Goal: Transaction & Acquisition: Purchase product/service

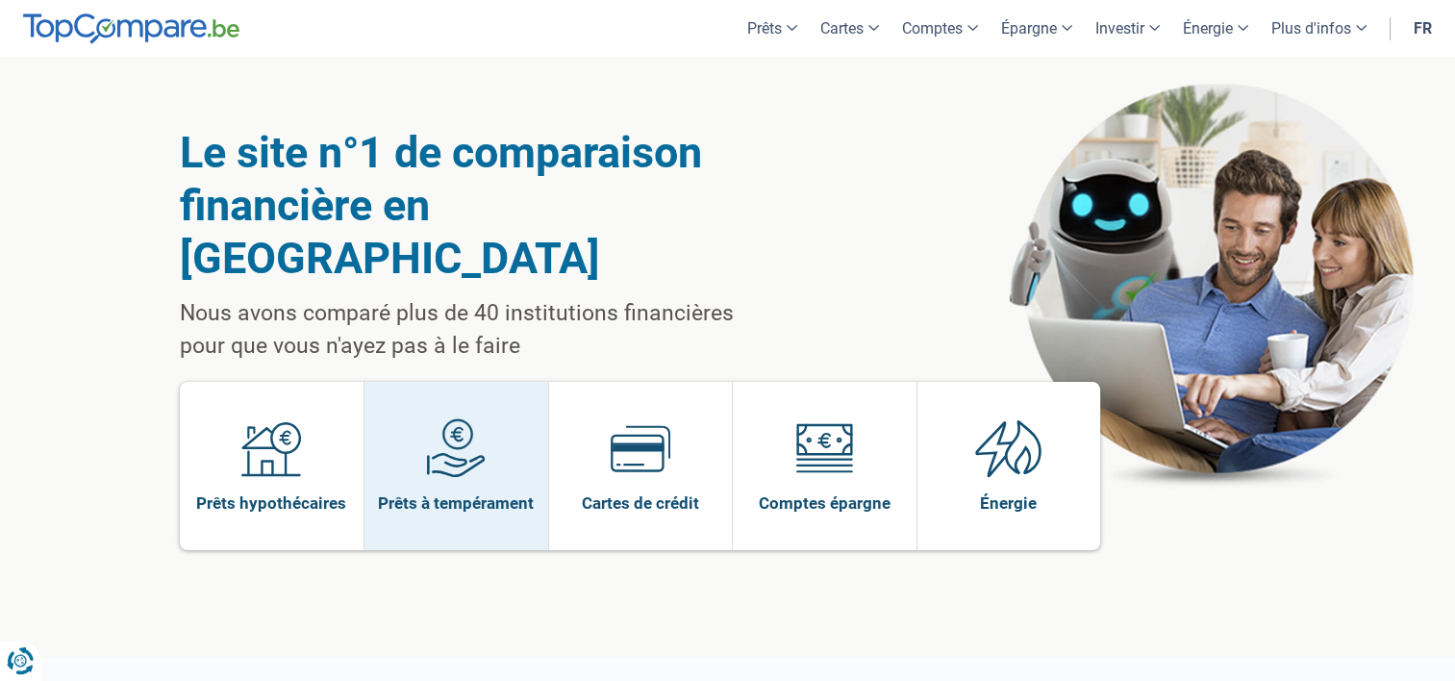
click at [469, 492] on span "Prêts à tempérament" at bounding box center [456, 502] width 156 height 21
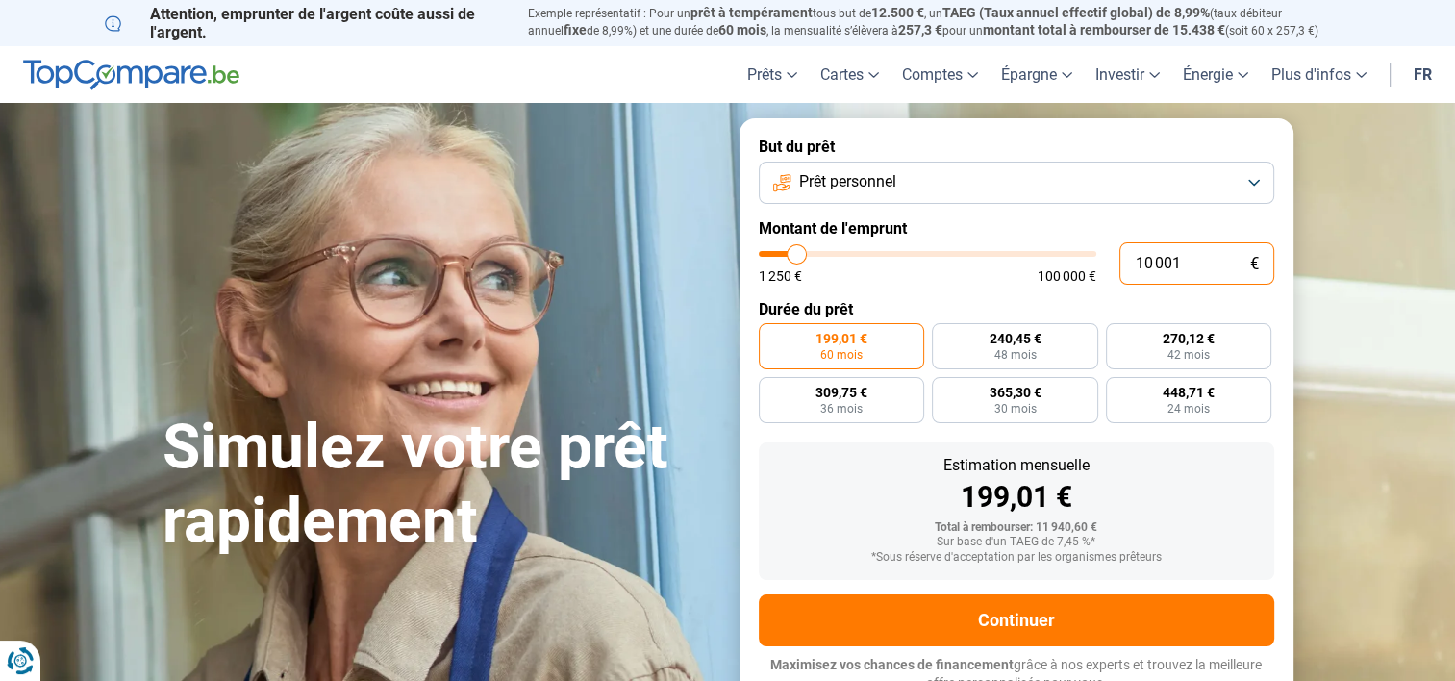
drag, startPoint x: 1210, startPoint y: 263, endPoint x: 1133, endPoint y: 262, distance: 77.0
click at [1133, 262] on input "10 001" at bounding box center [1197, 263] width 155 height 42
type input "8"
type input "1250"
type input "85"
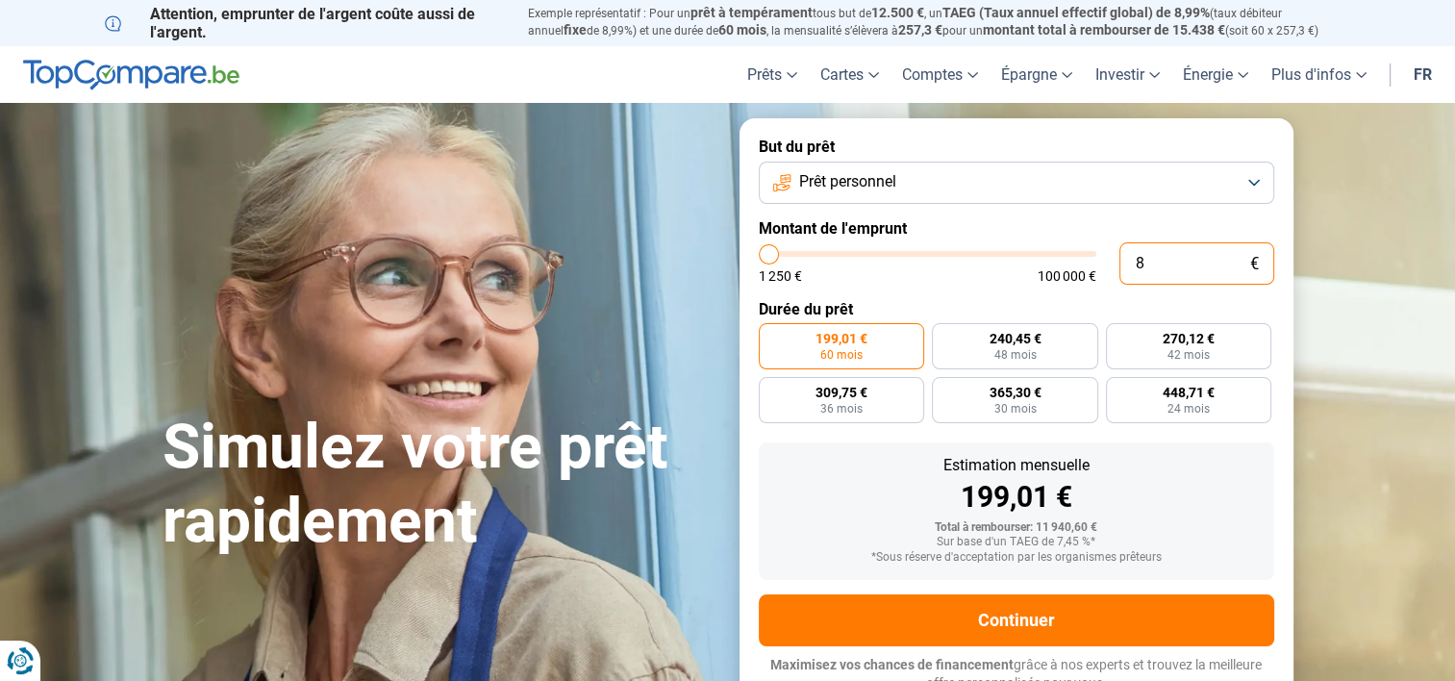
type input "1250"
type input "855"
type input "1250"
type input "8 550"
type input "8500"
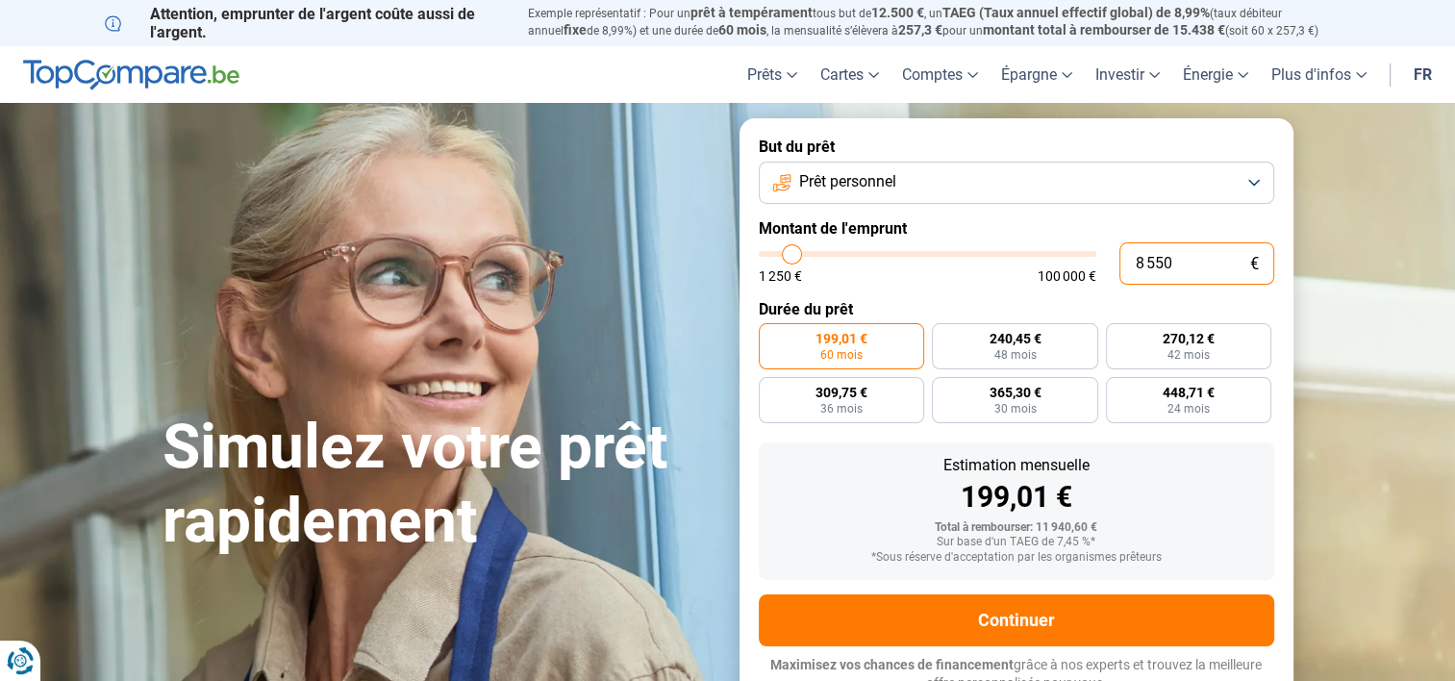
type input "85 500"
type input "85500"
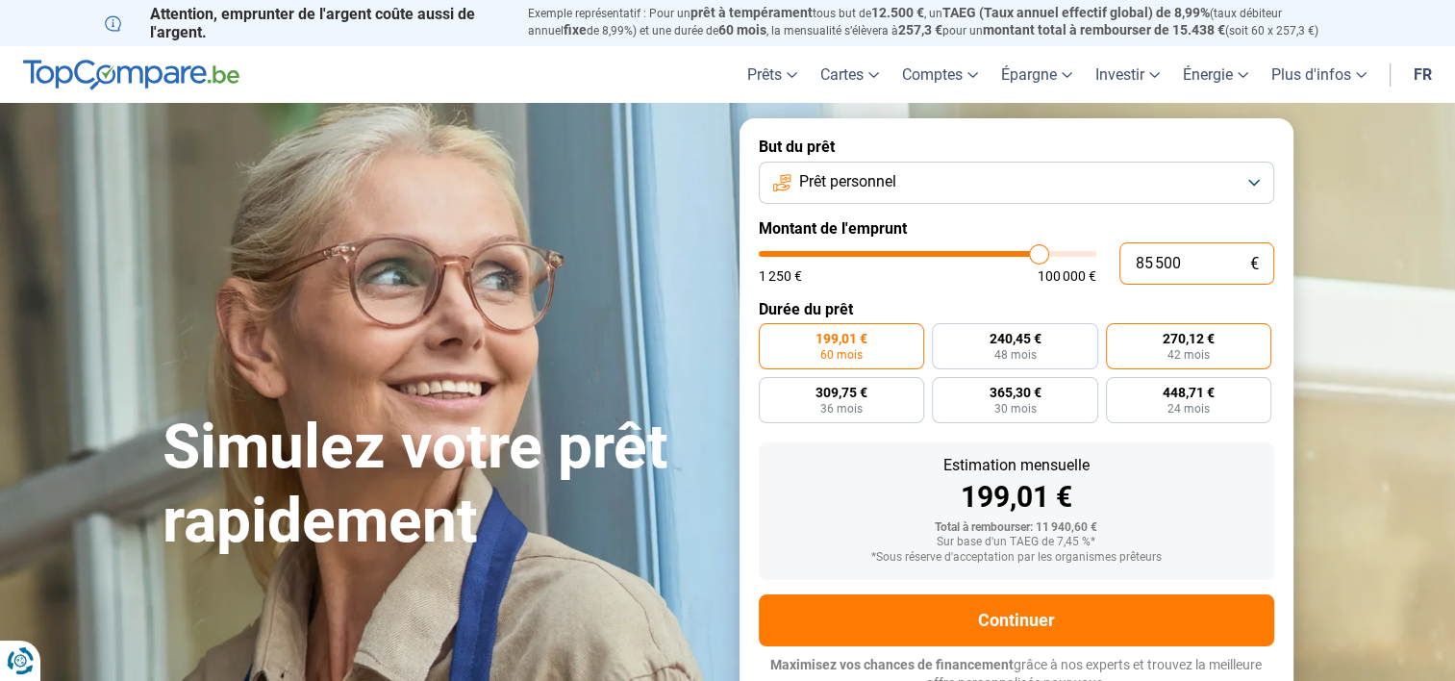
radio input "false"
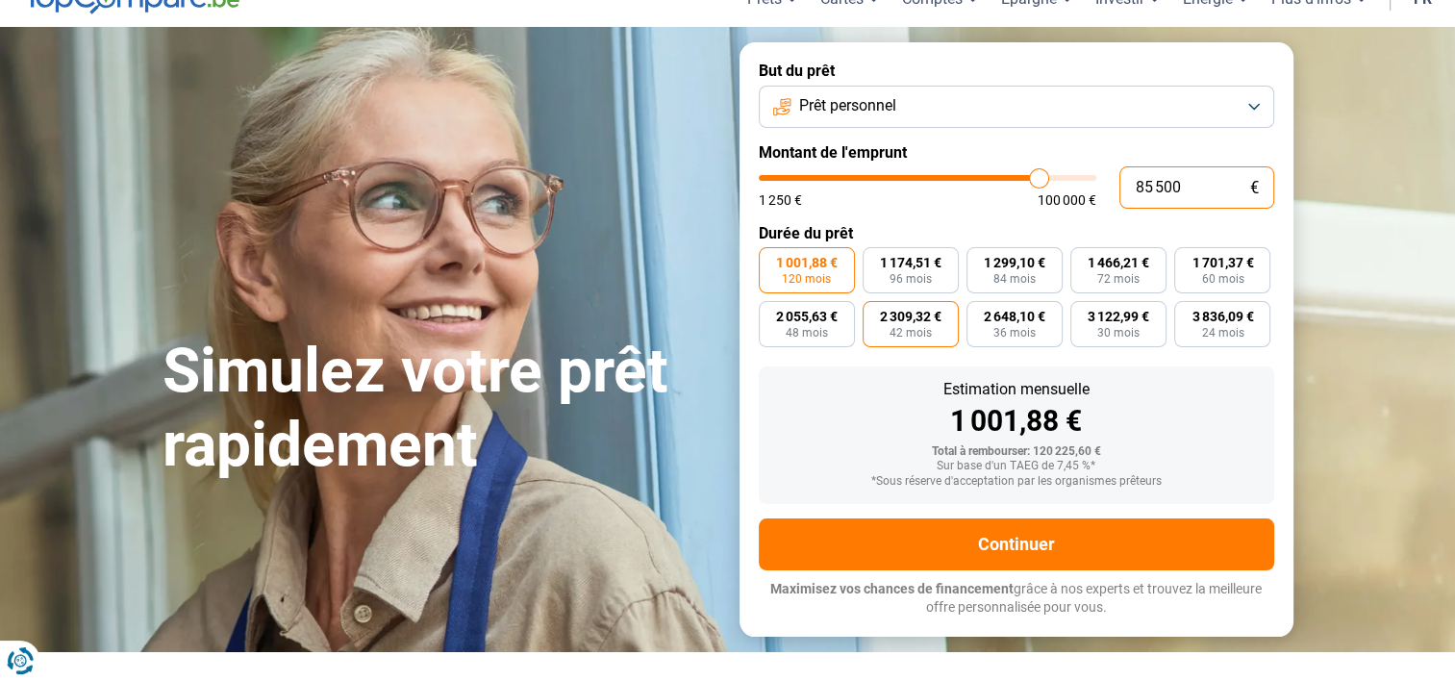
scroll to position [110, 0]
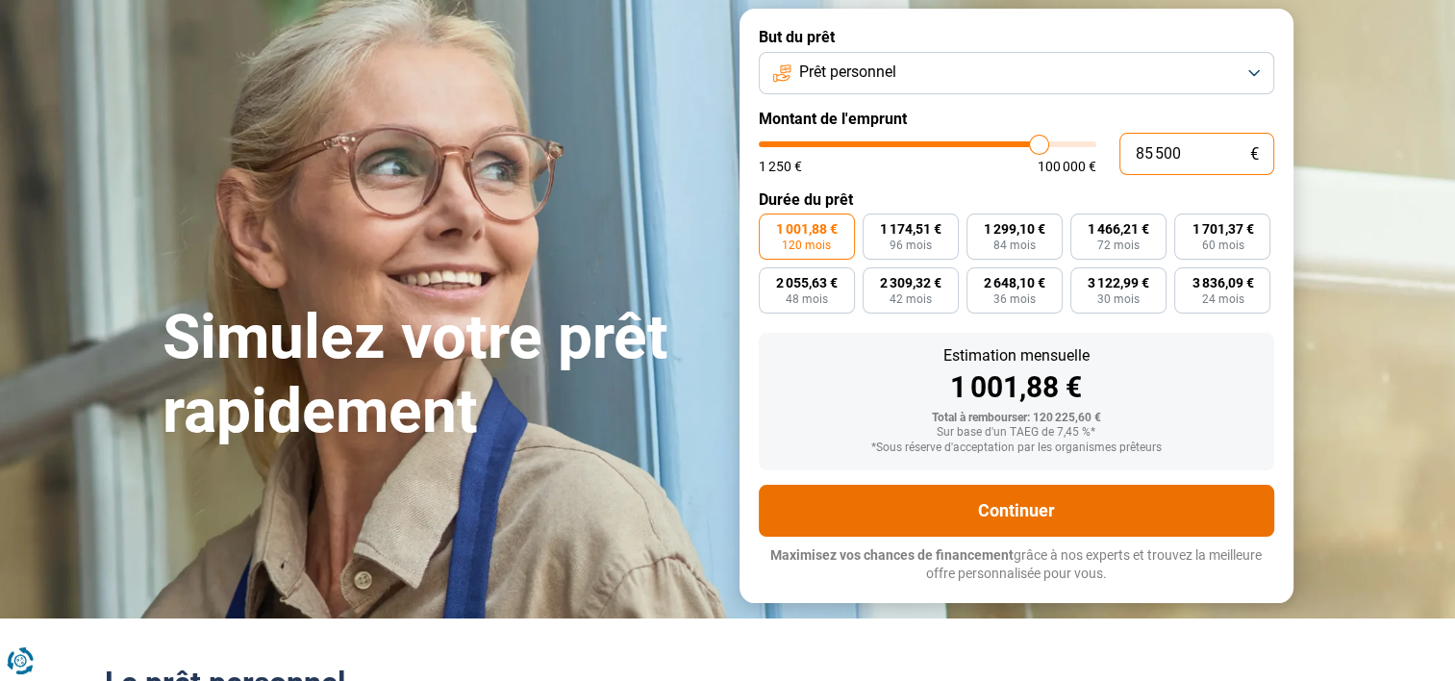
type input "85 500"
click at [947, 499] on button "Continuer" at bounding box center [1017, 511] width 516 height 52
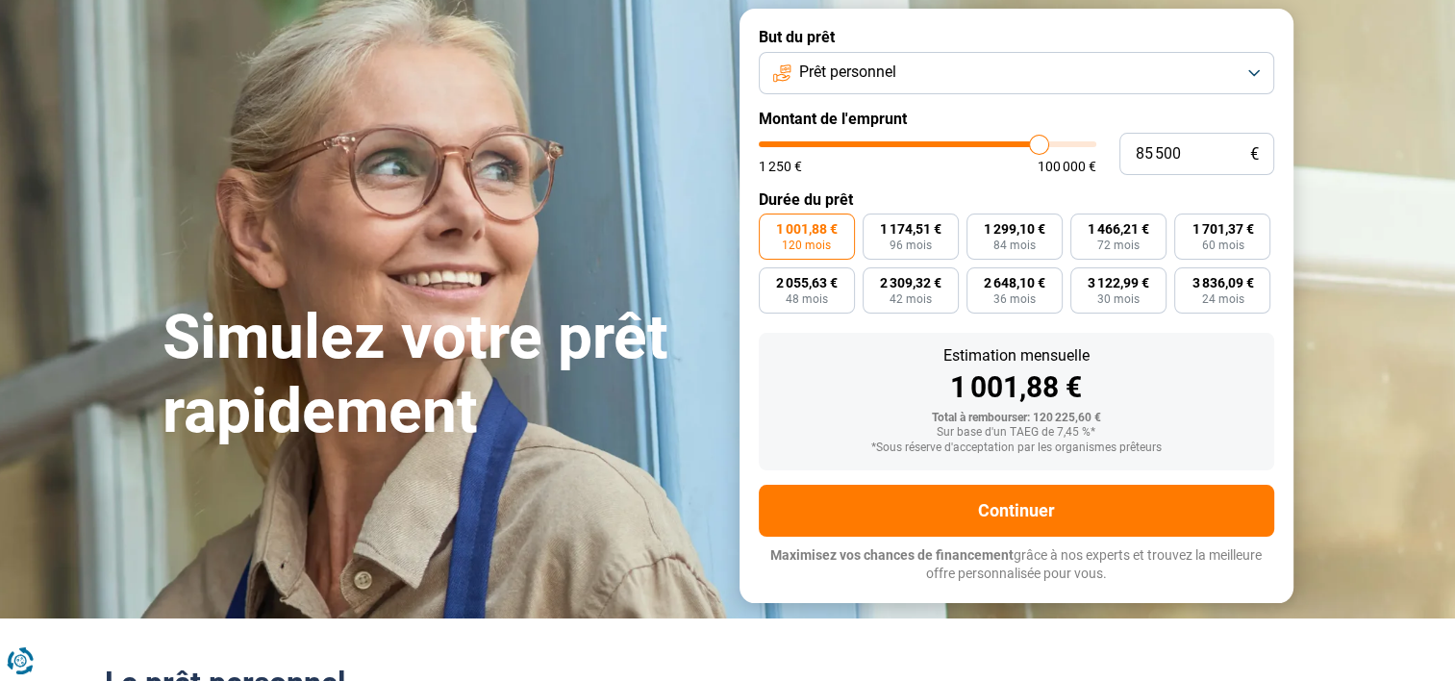
click at [1035, 84] on button "Prêt personnel" at bounding box center [1017, 73] width 516 height 42
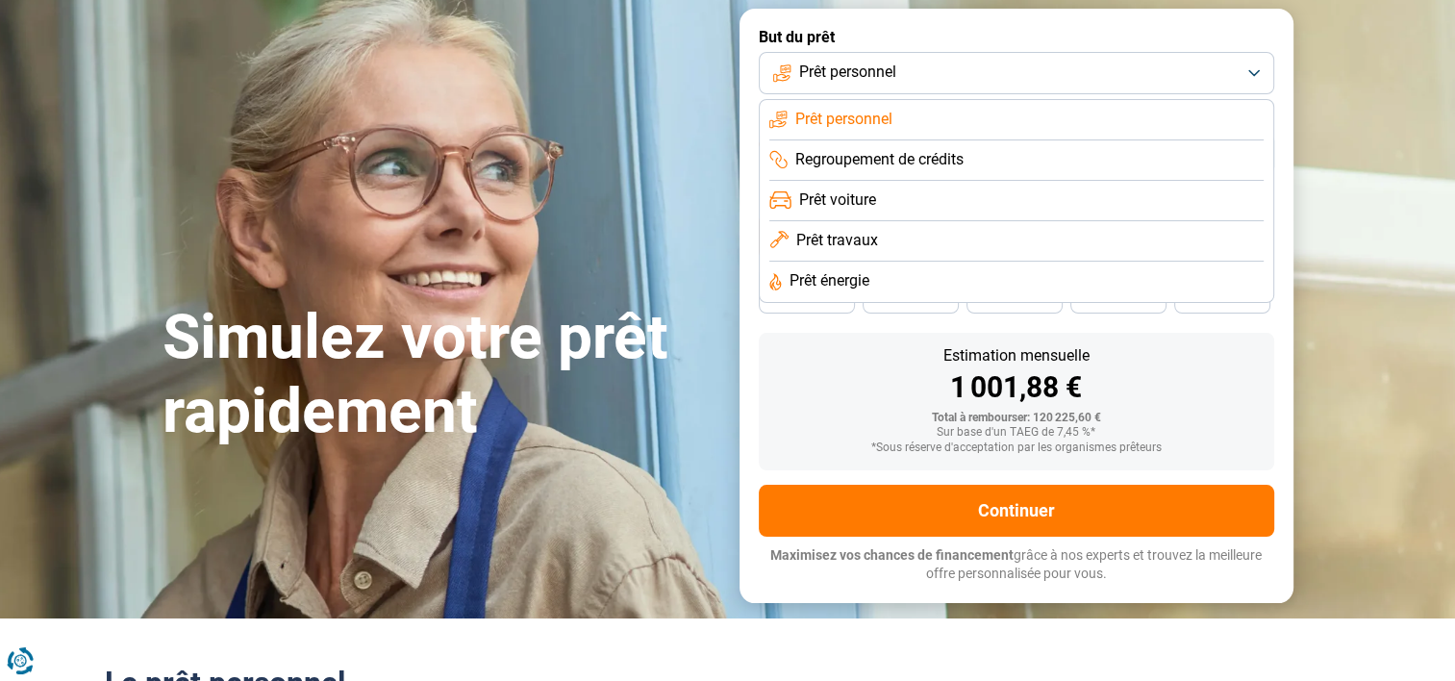
click at [1035, 77] on button "Prêt personnel" at bounding box center [1017, 73] width 516 height 42
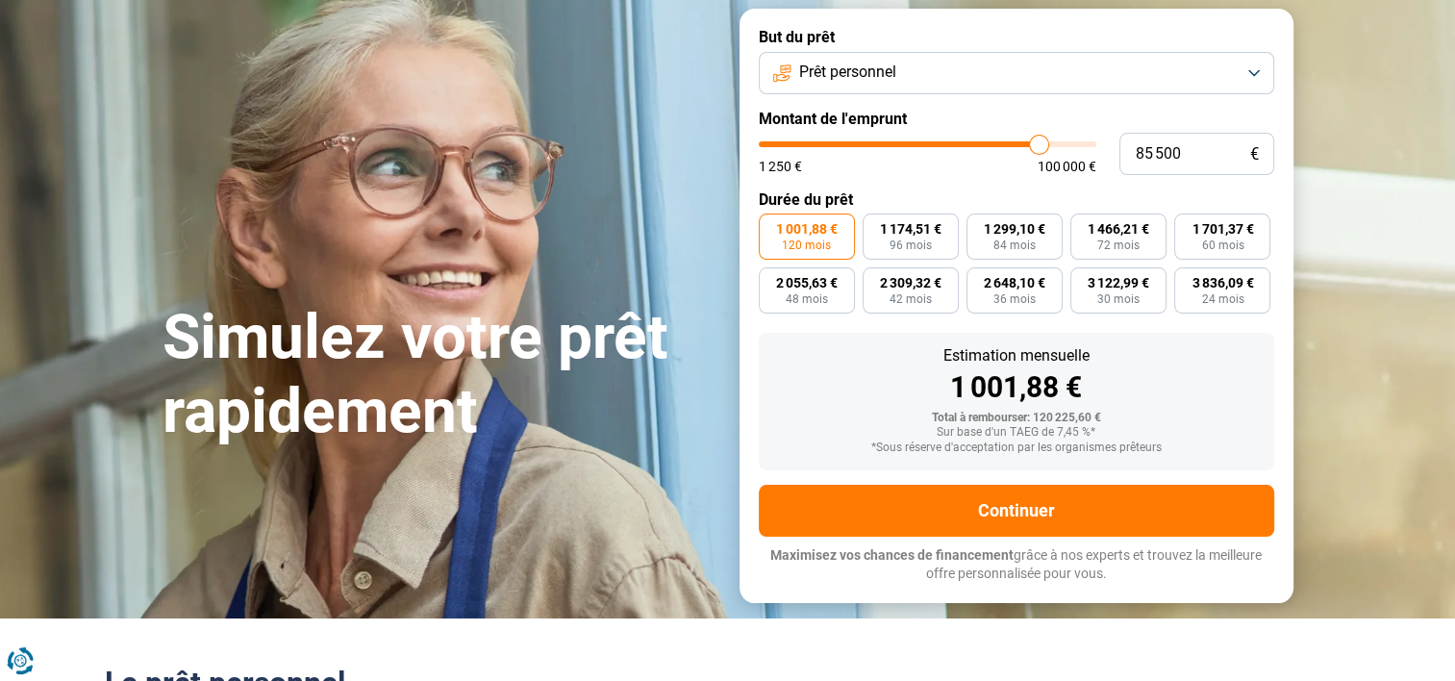
click at [943, 537] on form "But du prêt Prêt personnel Montant de l'emprunt 85 500 € 1 250 € 100 000 € Duré…" at bounding box center [1017, 305] width 554 height 593
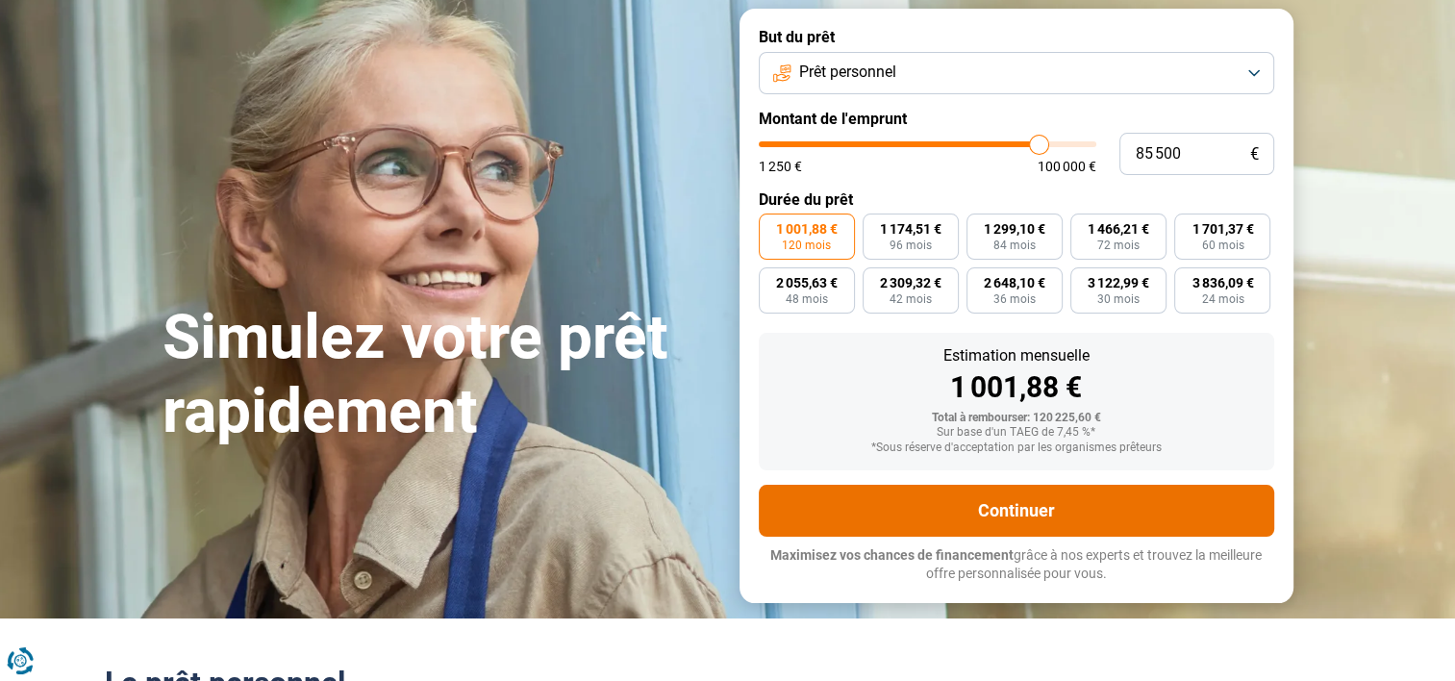
click at [949, 505] on button "Continuer" at bounding box center [1017, 511] width 516 height 52
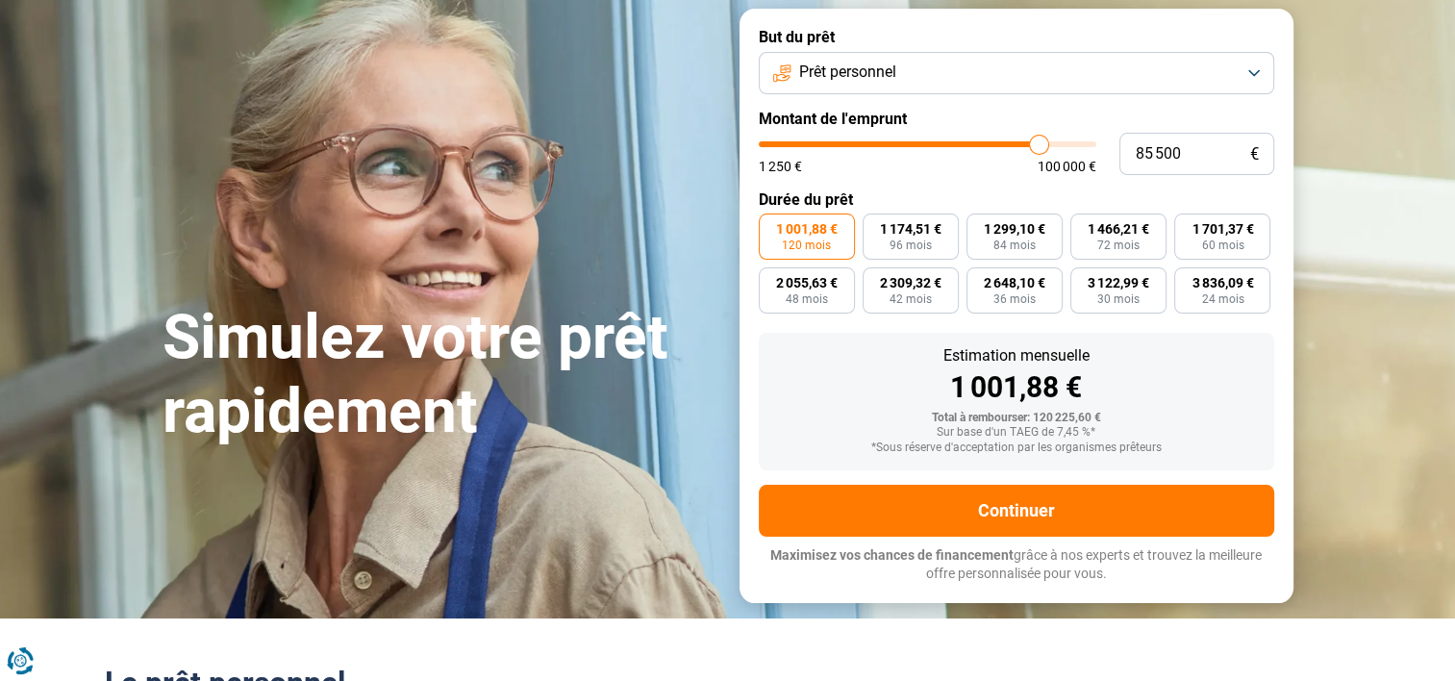
click at [861, 84] on button "Prêt personnel" at bounding box center [1017, 73] width 516 height 42
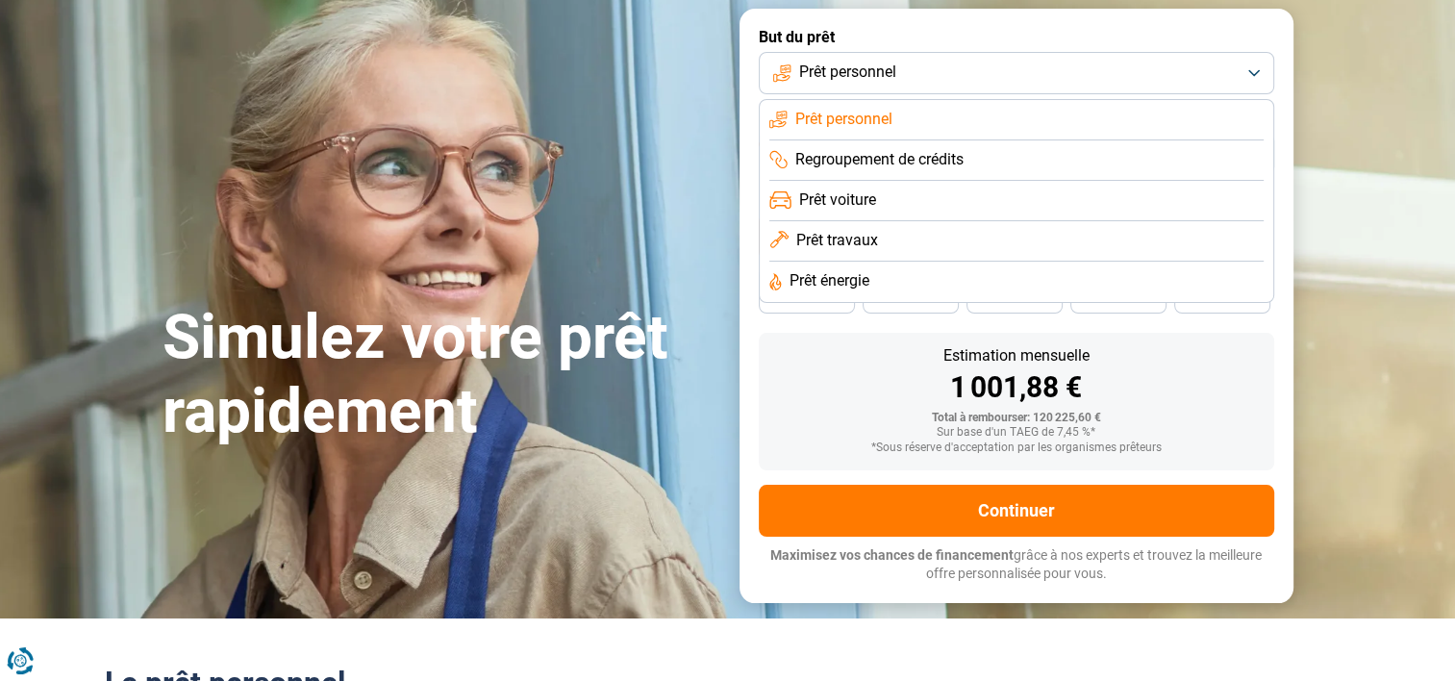
click at [864, 121] on span "Prêt personnel" at bounding box center [843, 119] width 97 height 21
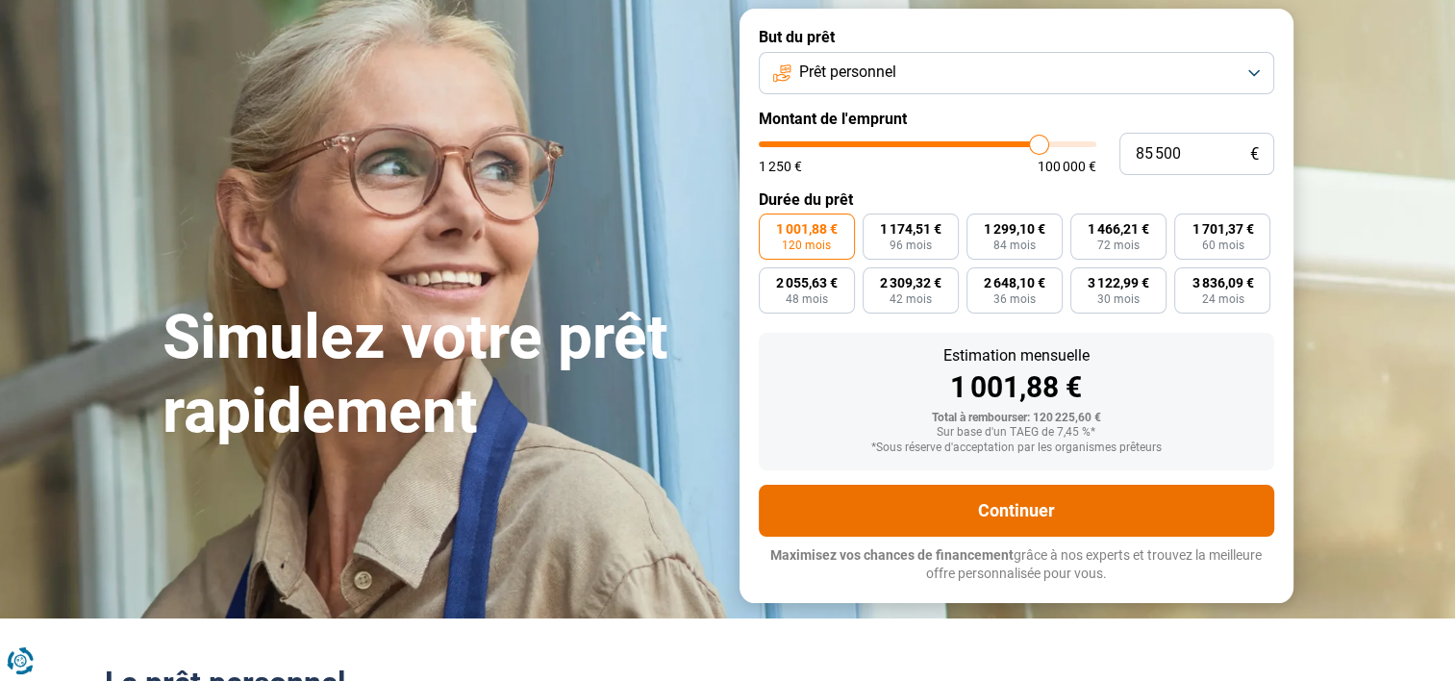
click at [1047, 513] on button "Continuer" at bounding box center [1017, 511] width 516 height 52
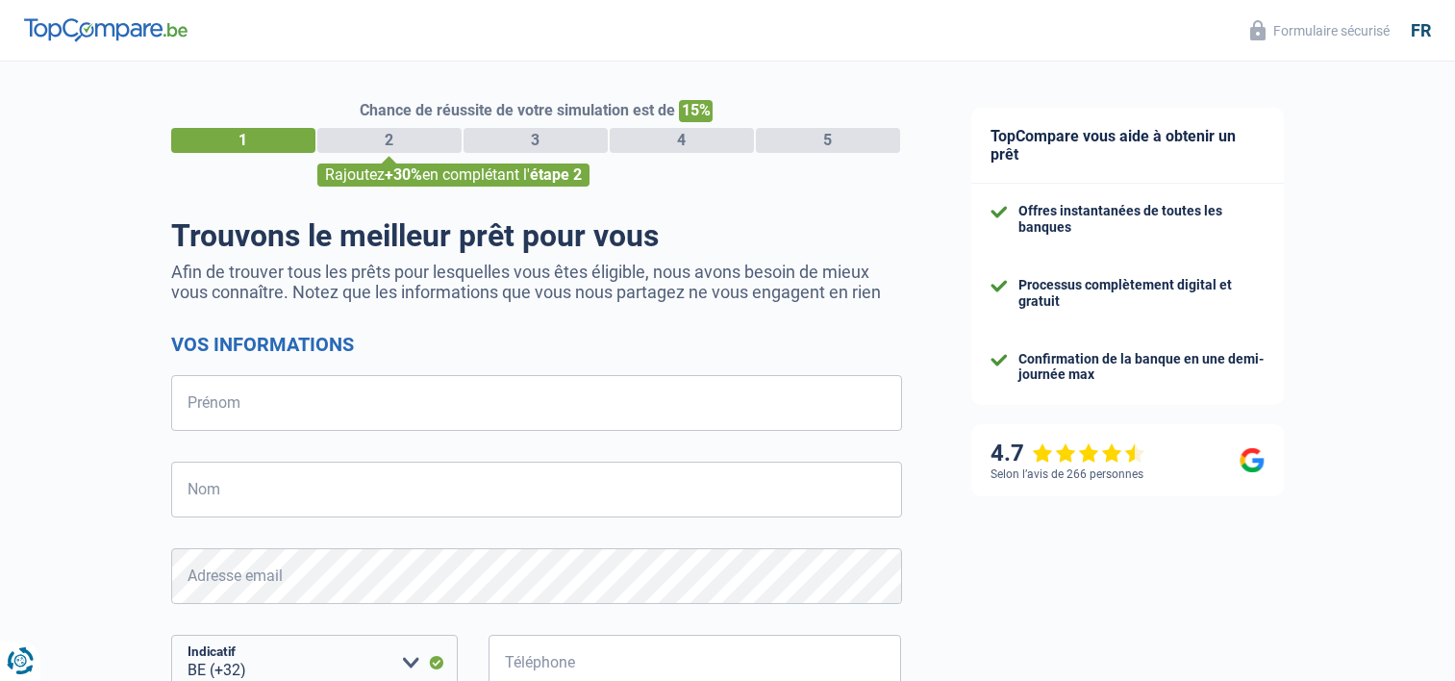
select select "32"
